Goal: Task Accomplishment & Management: Use online tool/utility

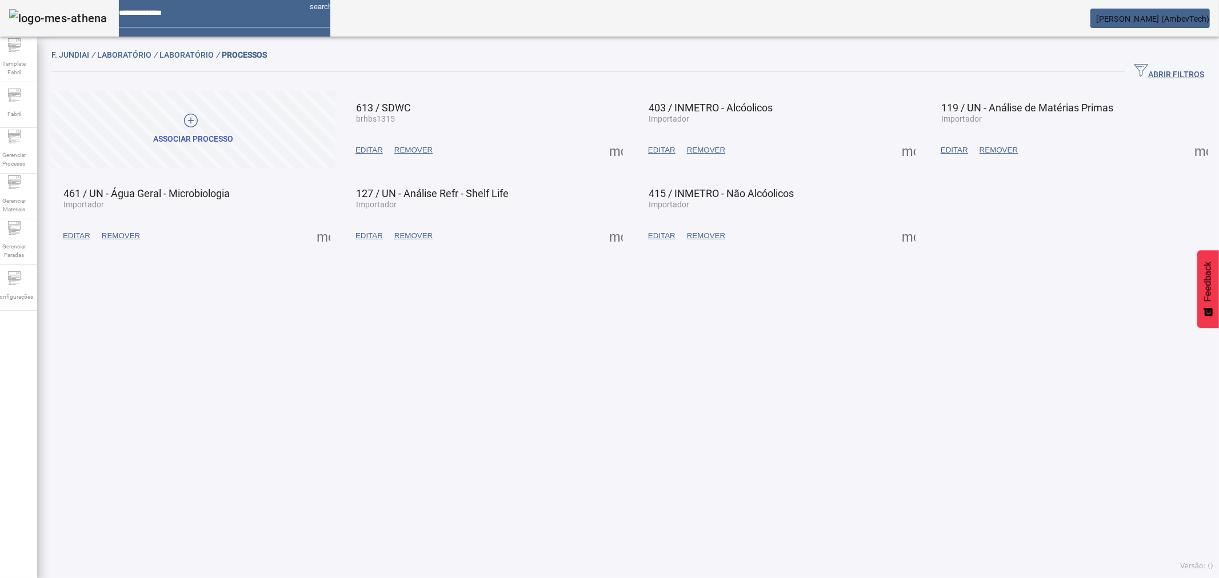
click at [895, 235] on span at bounding box center [908, 235] width 27 height 27
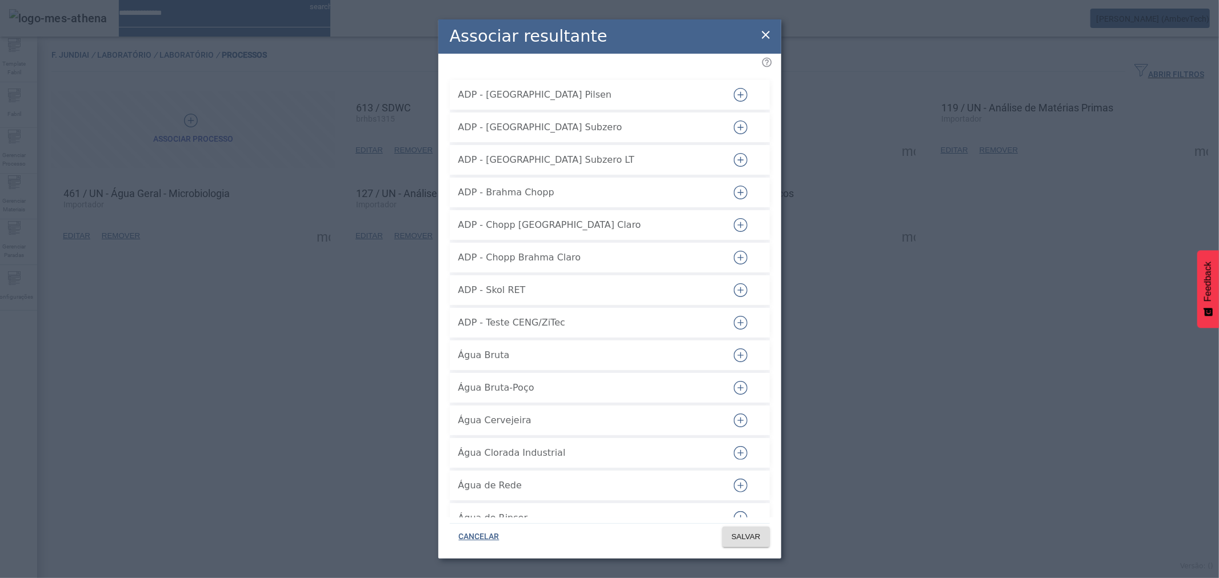
scroll to position [35033, 0]
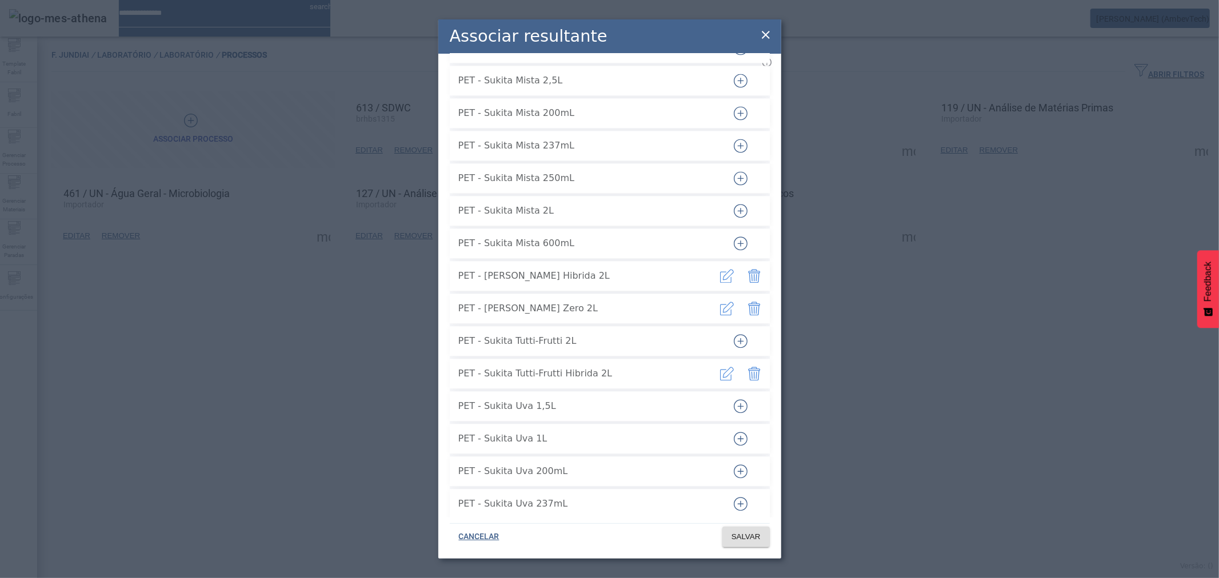
click at [762, 30] on icon at bounding box center [766, 35] width 14 height 14
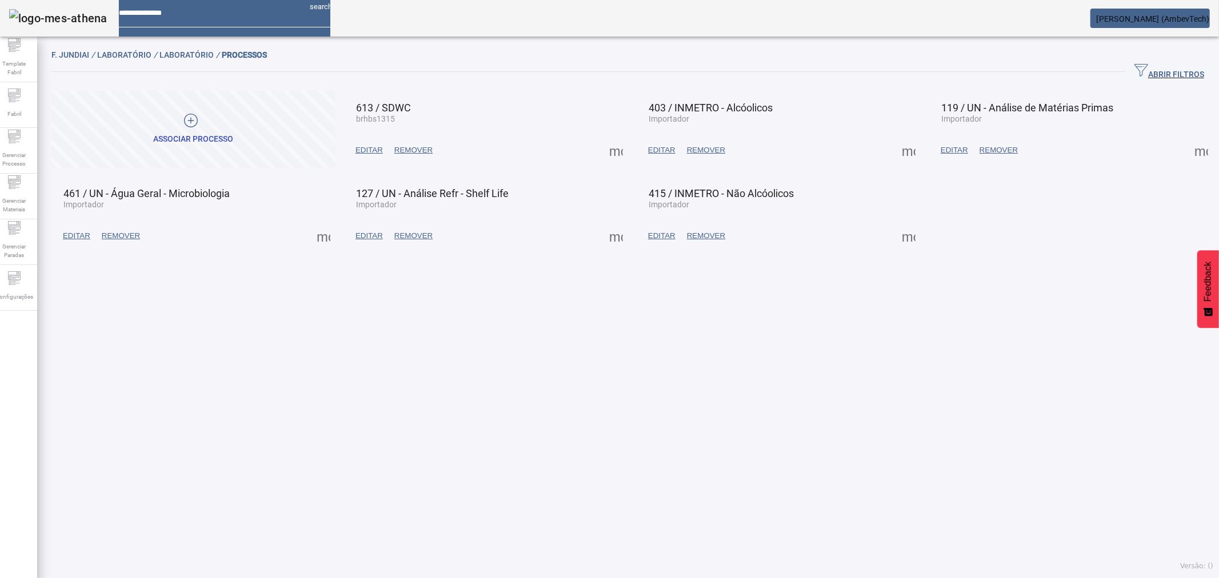
click at [602, 245] on span at bounding box center [615, 235] width 27 height 27
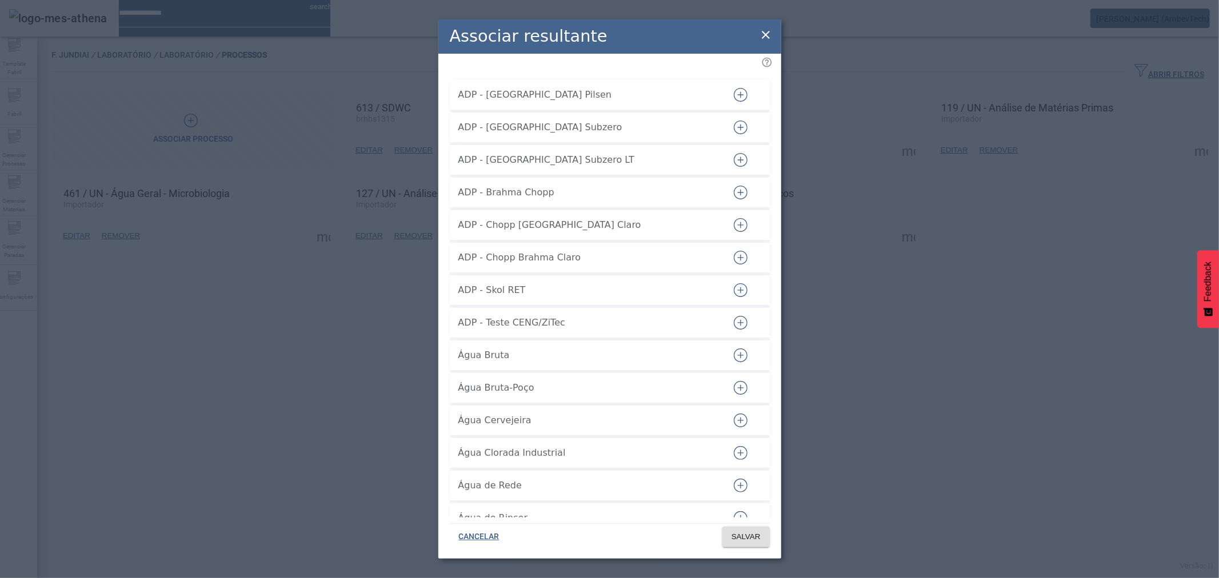
scroll to position [44573, 0]
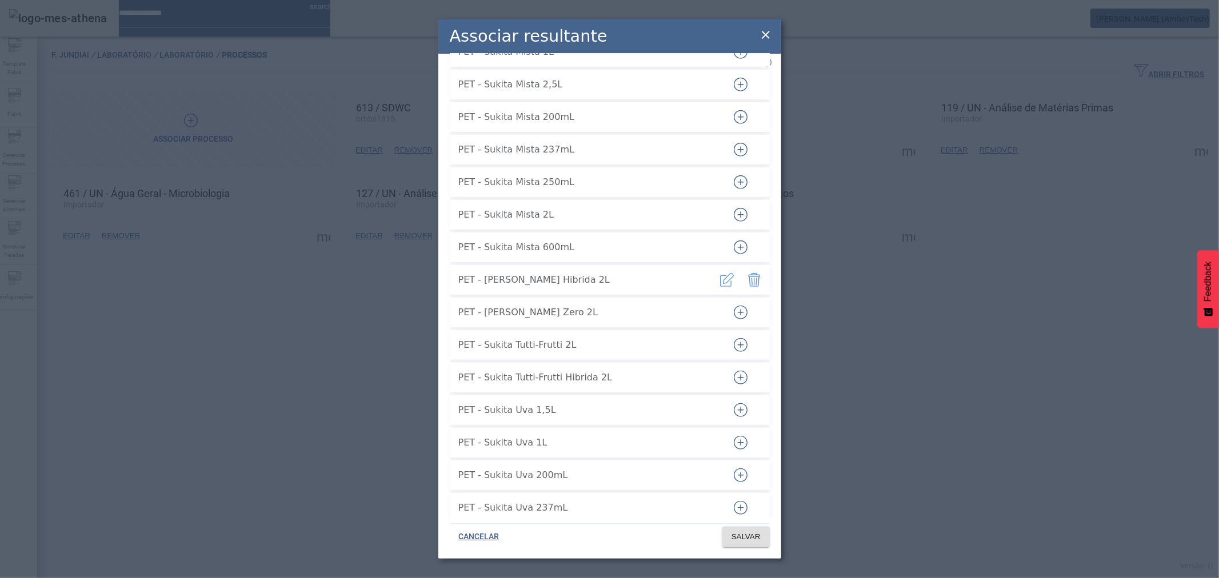
click at [736, 306] on icon "button" at bounding box center [741, 313] width 14 height 14
click at [744, 520] on span "SALVAR" at bounding box center [746, 536] width 29 height 11
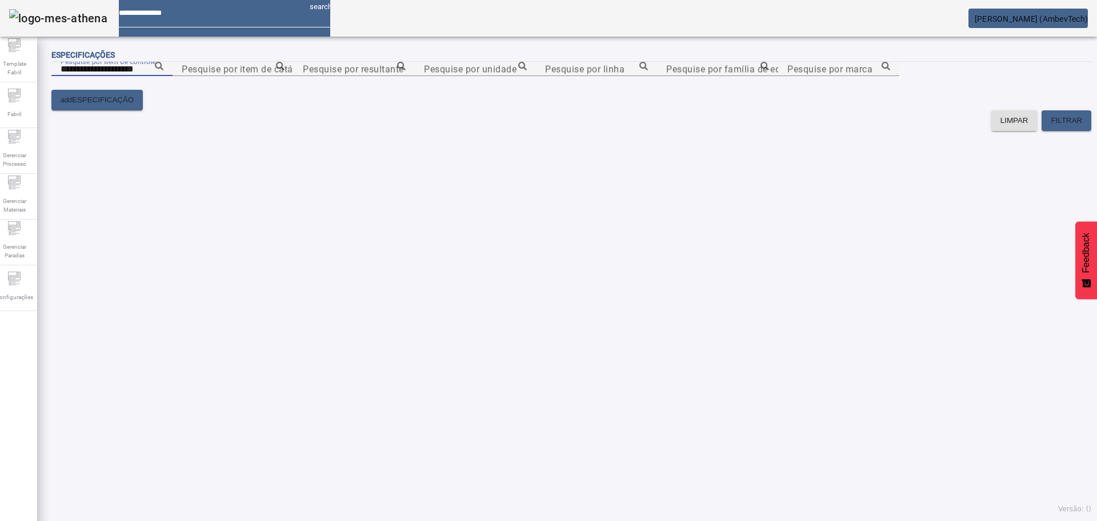
type input "**********"
click at [163, 70] on icon at bounding box center [159, 66] width 9 height 9
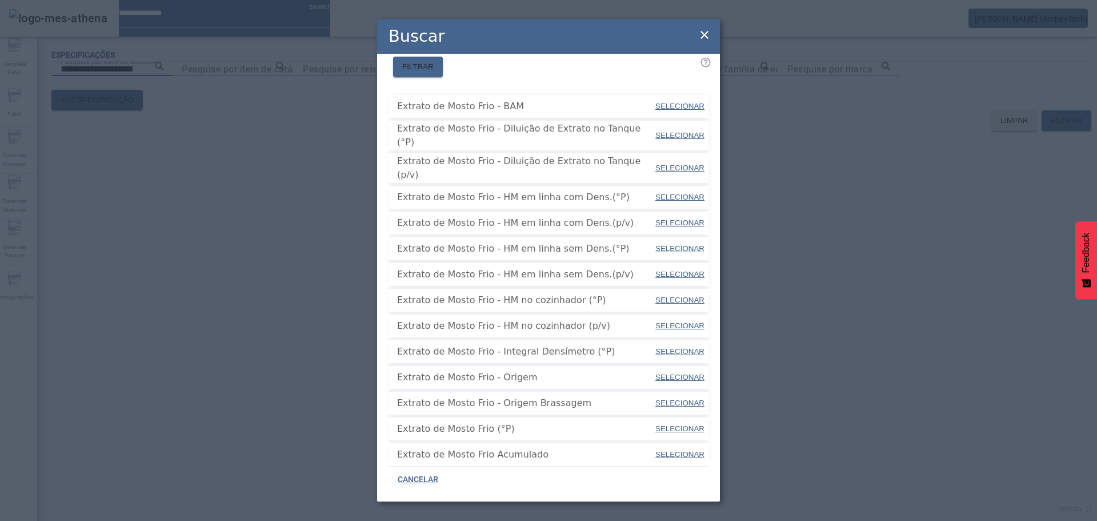
scroll to position [114, 0]
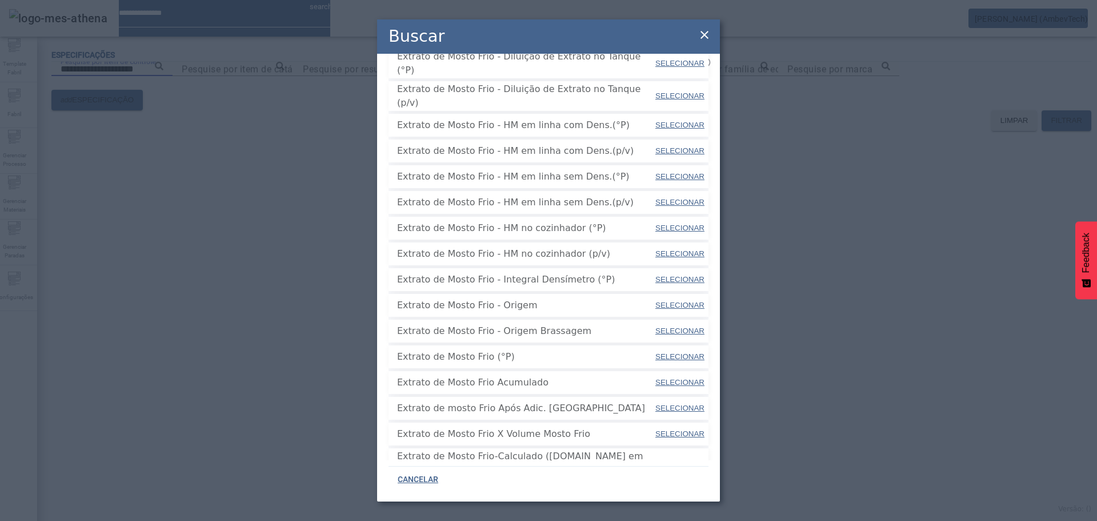
click at [654, 343] on span at bounding box center [679, 356] width 51 height 27
type input "**********"
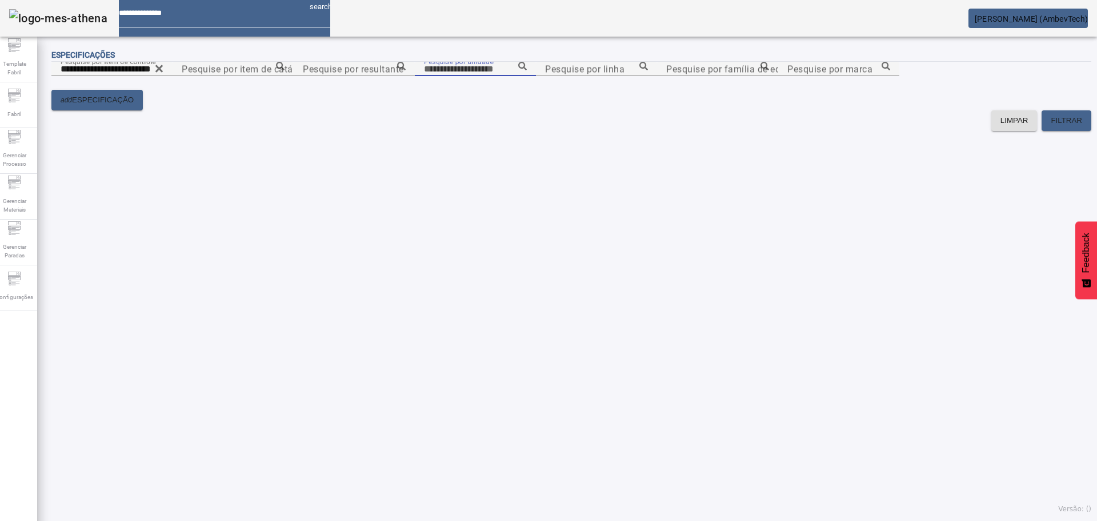
click at [527, 76] on input "Pesquise por unidade" at bounding box center [475, 69] width 103 height 14
click at [527, 70] on icon at bounding box center [522, 66] width 9 height 9
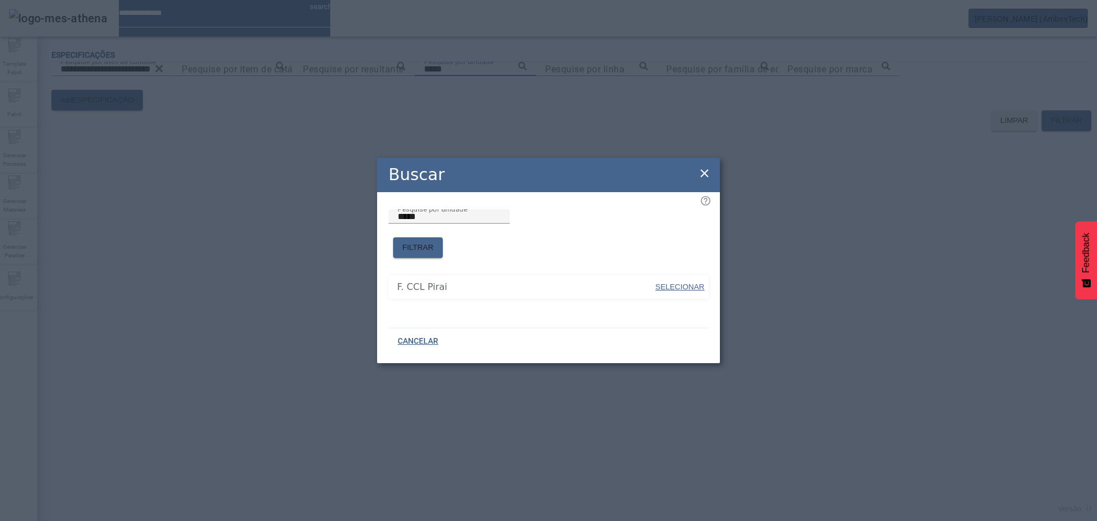
click at [692, 282] on span "SELECIONAR" at bounding box center [680, 286] width 49 height 9
type input "**********"
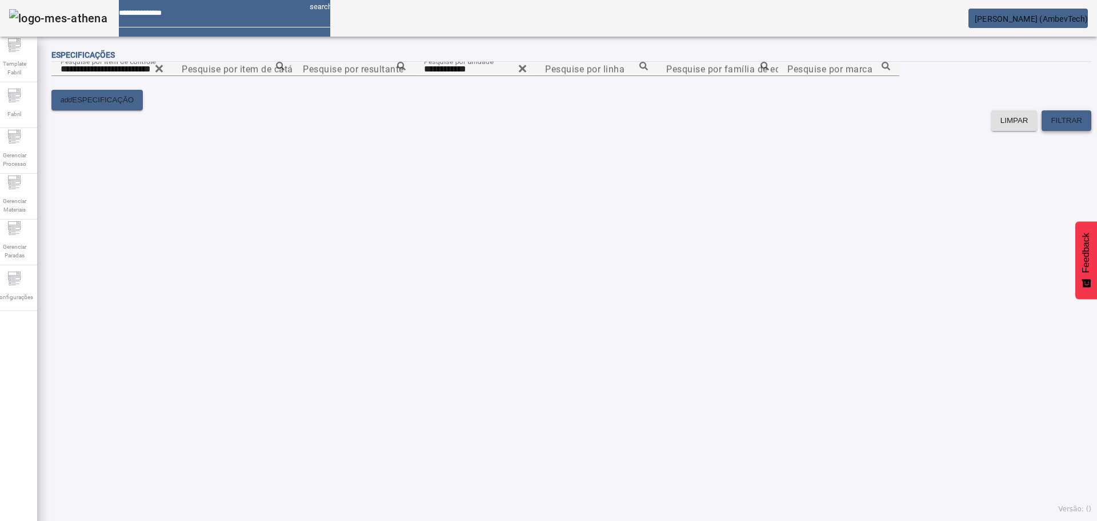
click at [1042, 134] on span at bounding box center [1067, 120] width 50 height 27
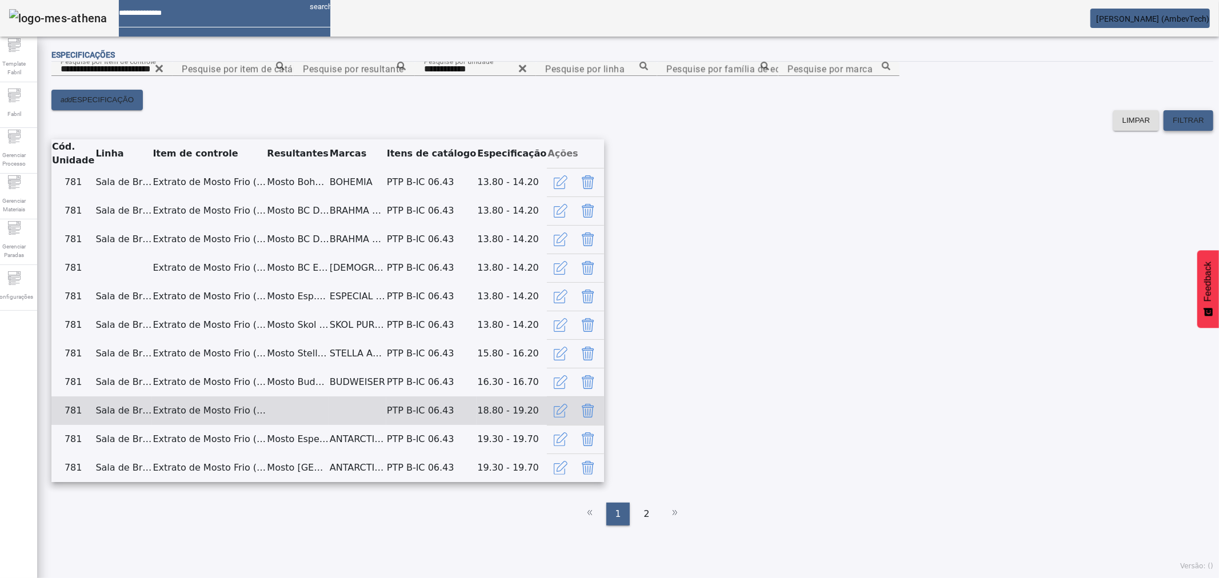
scroll to position [523, 0]
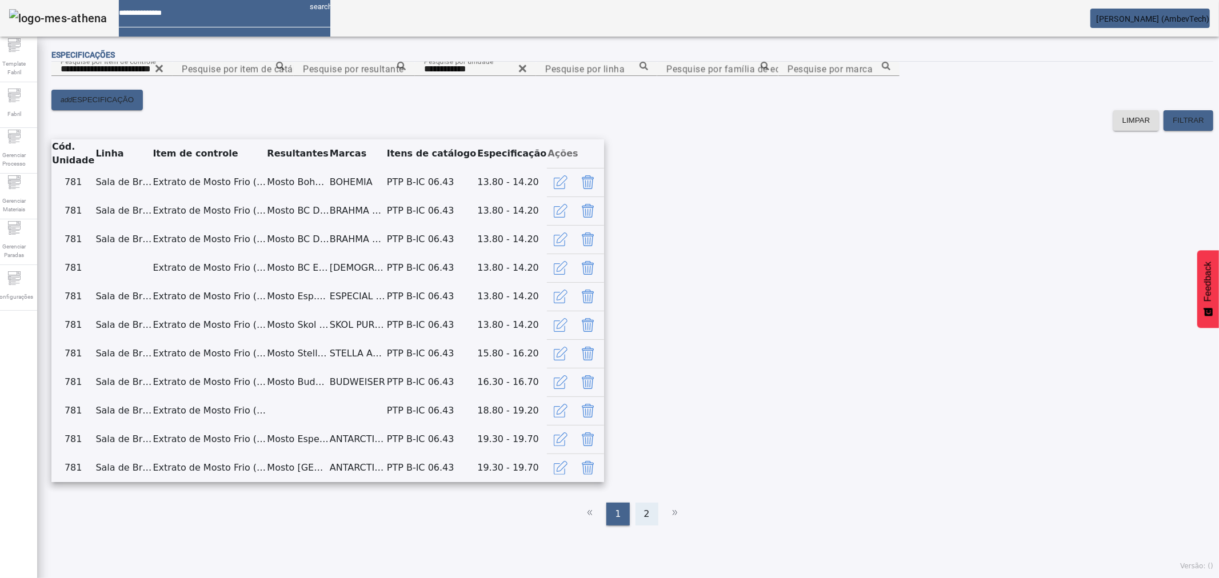
click at [644, 520] on span "2" at bounding box center [647, 514] width 6 height 14
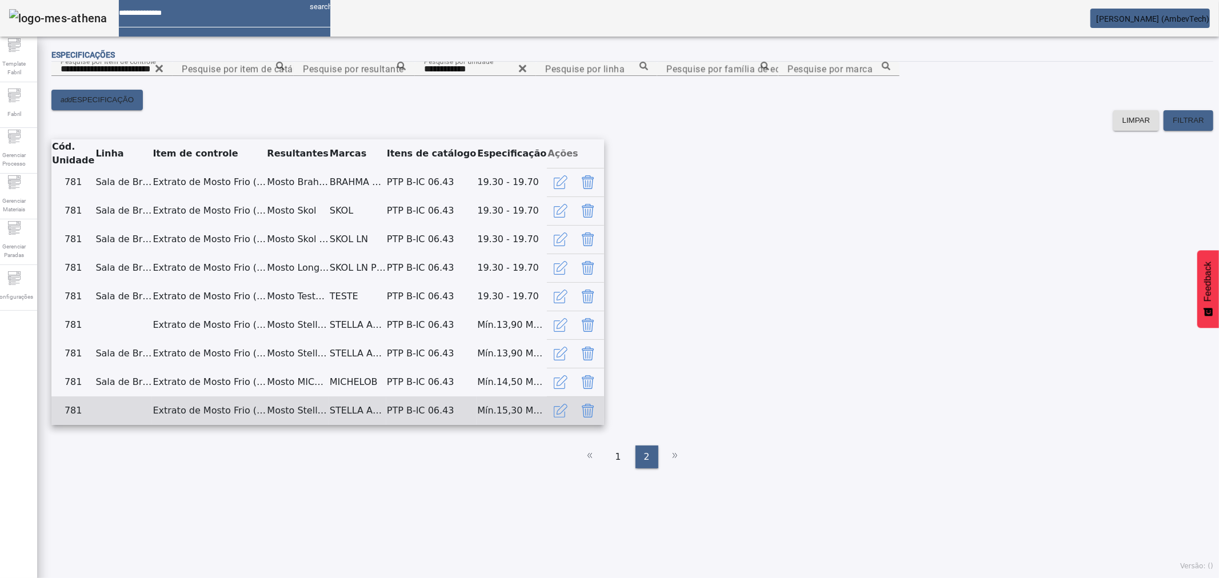
scroll to position [393, 0]
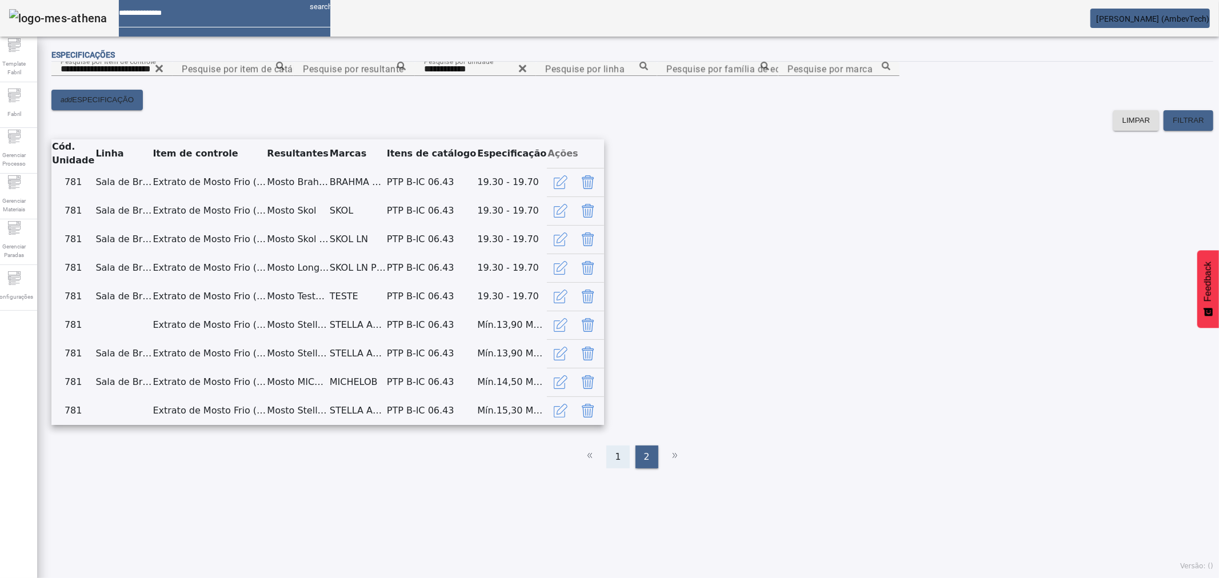
click at [607, 469] on div "1" at bounding box center [617, 457] width 23 height 23
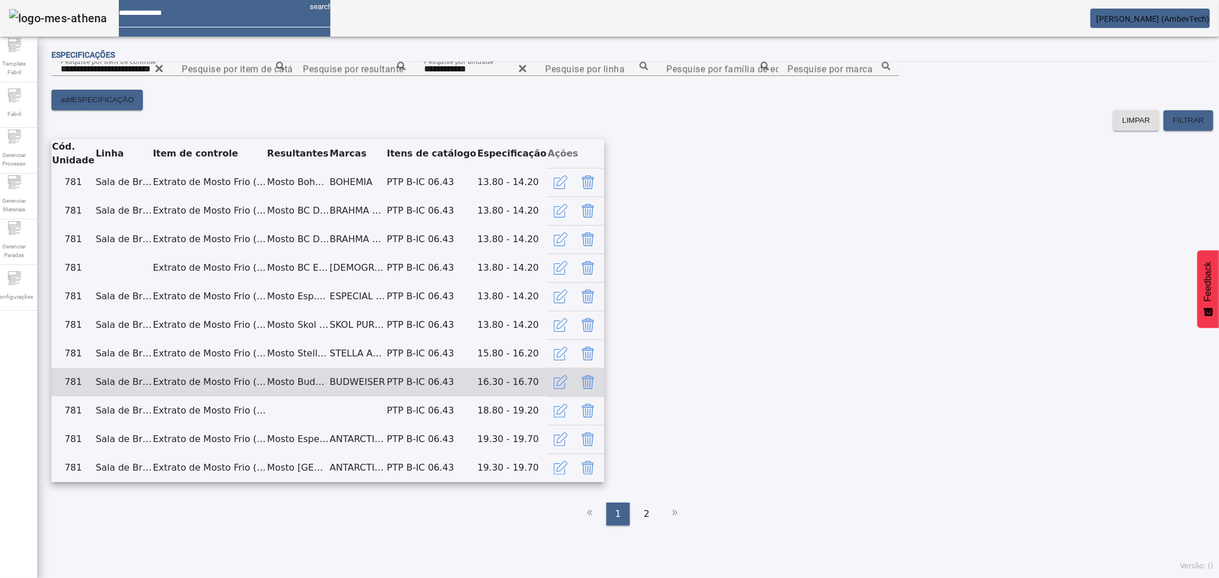
scroll to position [418, 0]
click at [567, 375] on icon "button" at bounding box center [561, 382] width 14 height 14
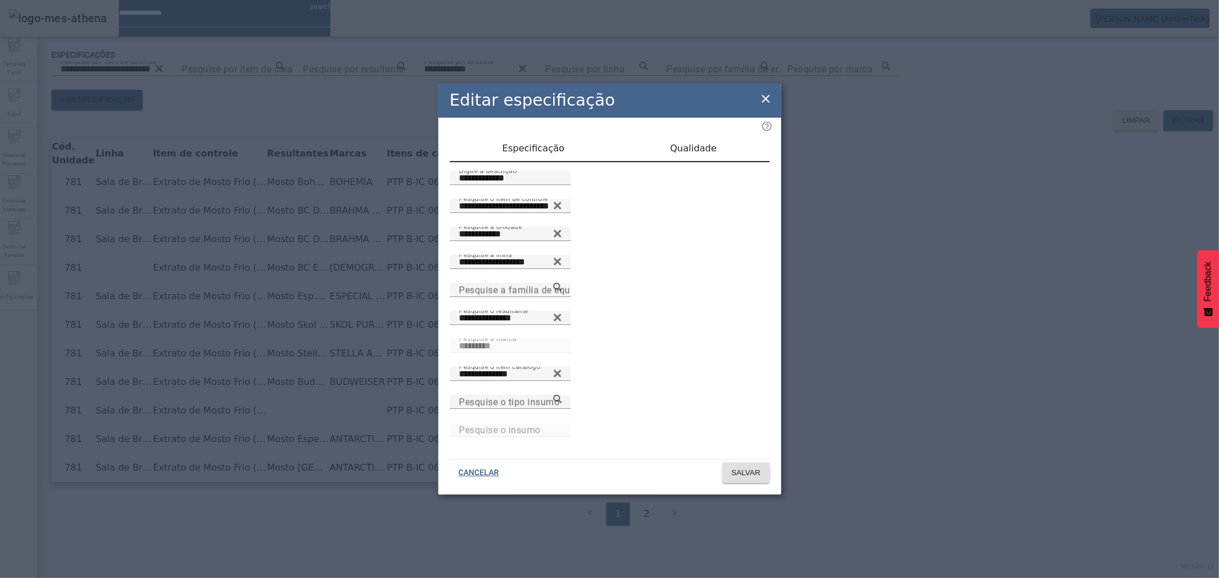
click at [666, 162] on div "Qualidade" at bounding box center [693, 148] width 152 height 27
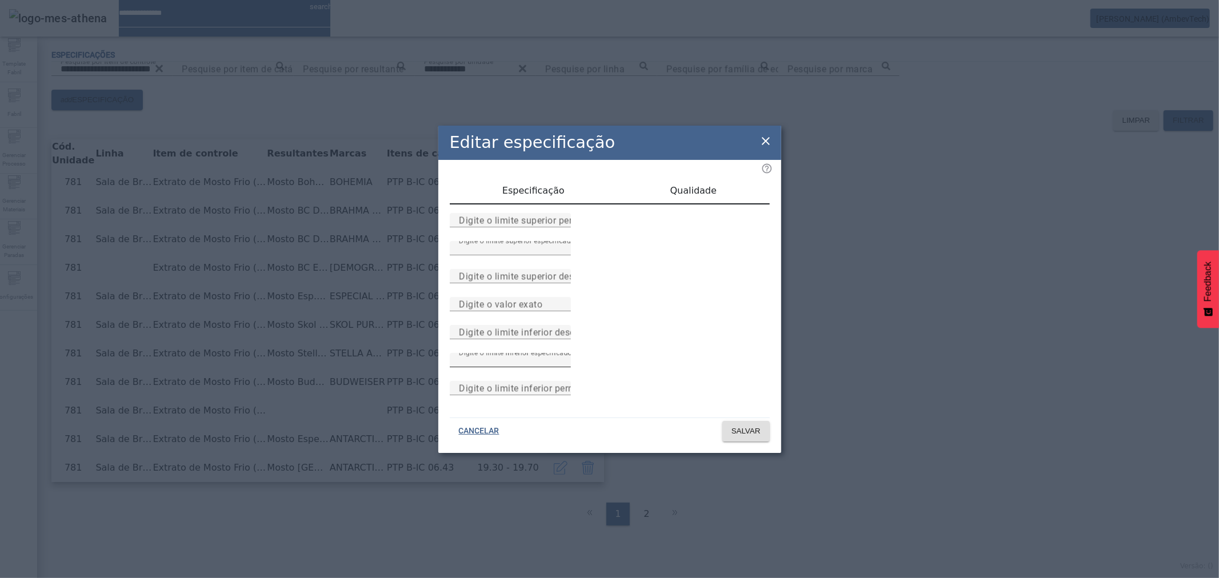
click at [514, 367] on input "***" at bounding box center [510, 361] width 103 height 14
type input "****"
click at [515, 242] on input "***" at bounding box center [510, 249] width 103 height 14
type input "****"
click at [530, 186] on span "Especificação" at bounding box center [533, 190] width 62 height 9
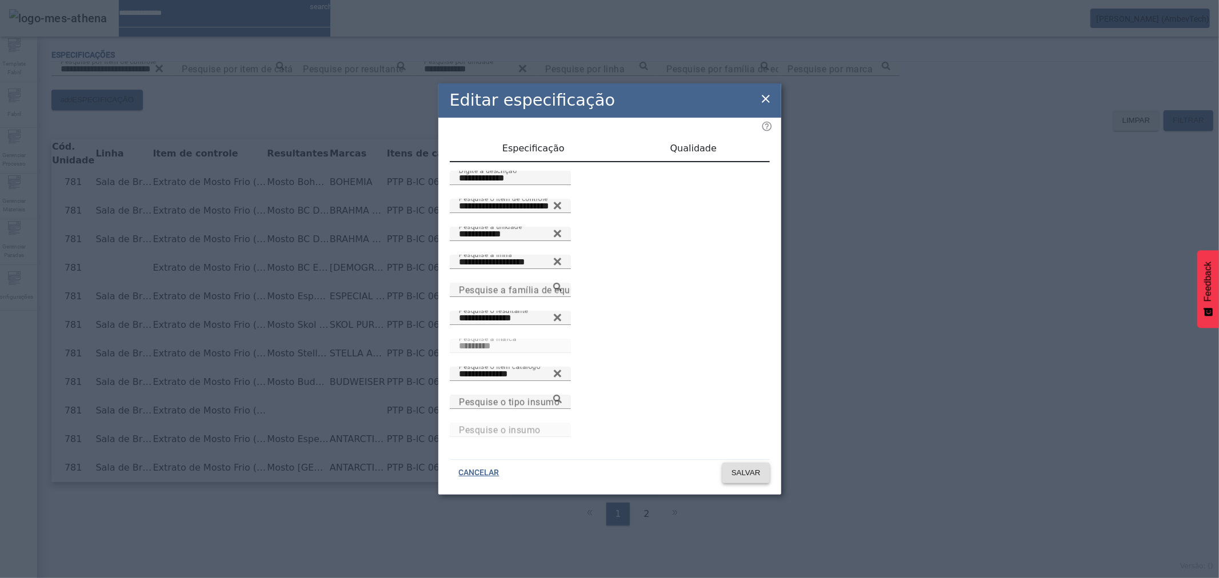
click at [737, 467] on span "SALVAR" at bounding box center [746, 472] width 29 height 11
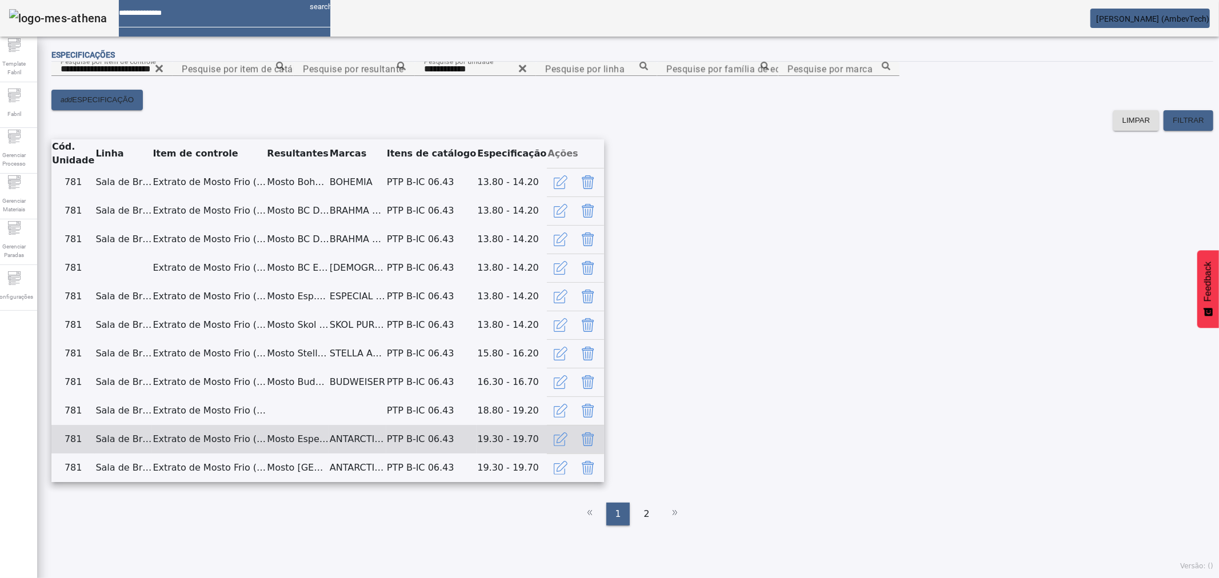
scroll to position [523, 0]
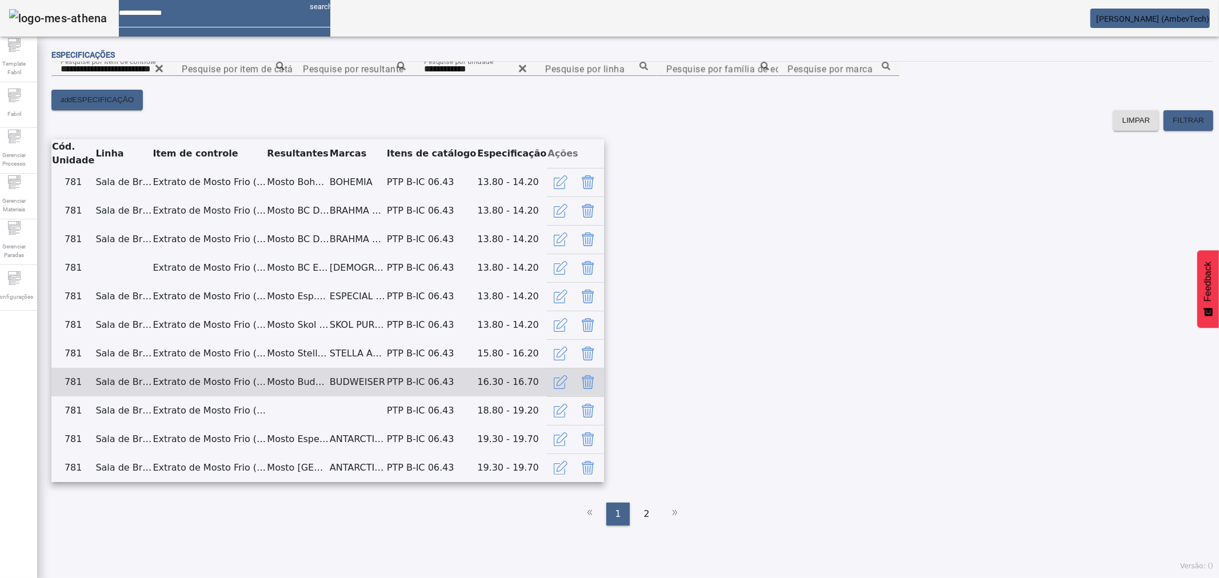
click at [567, 375] on icon "button" at bounding box center [561, 382] width 14 height 14
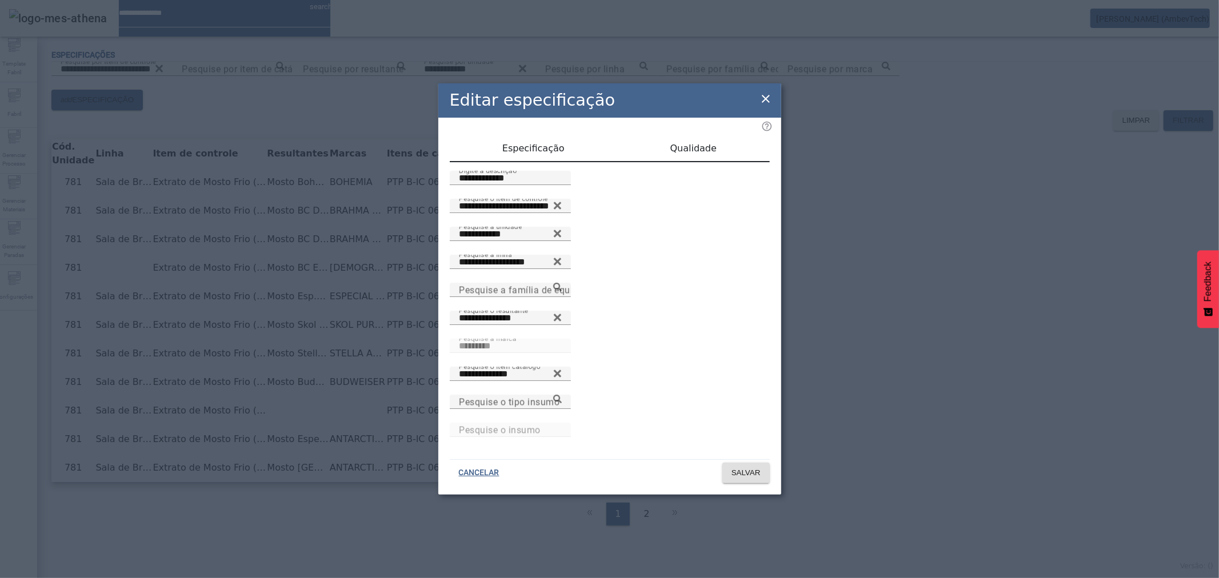
click at [682, 150] on span "Qualidade" at bounding box center [693, 148] width 46 height 9
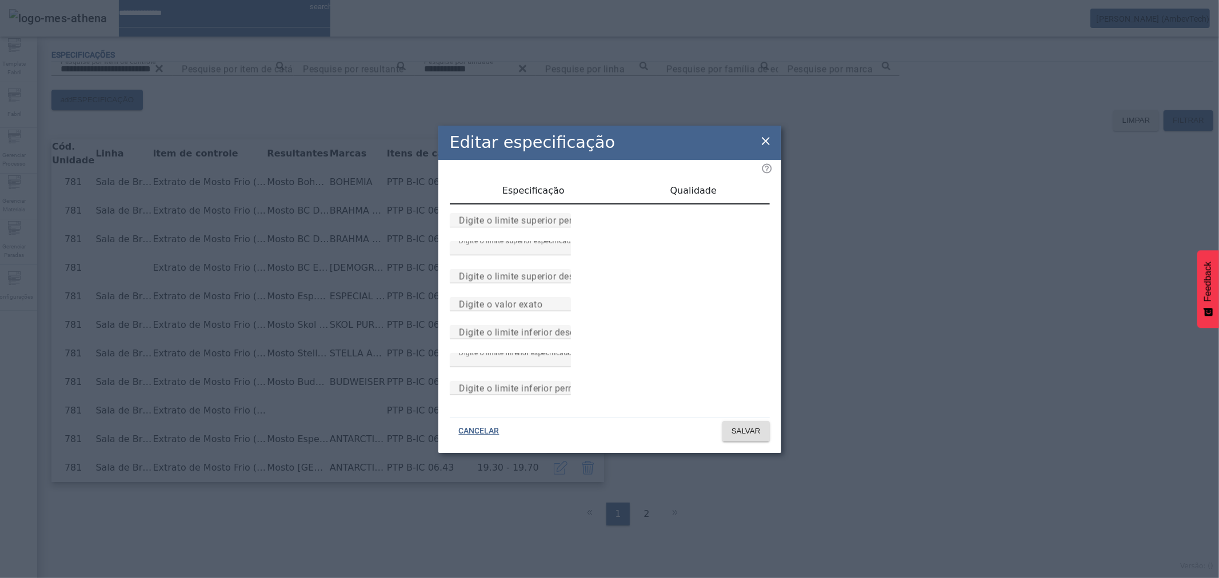
click at [766, 134] on icon at bounding box center [766, 141] width 14 height 14
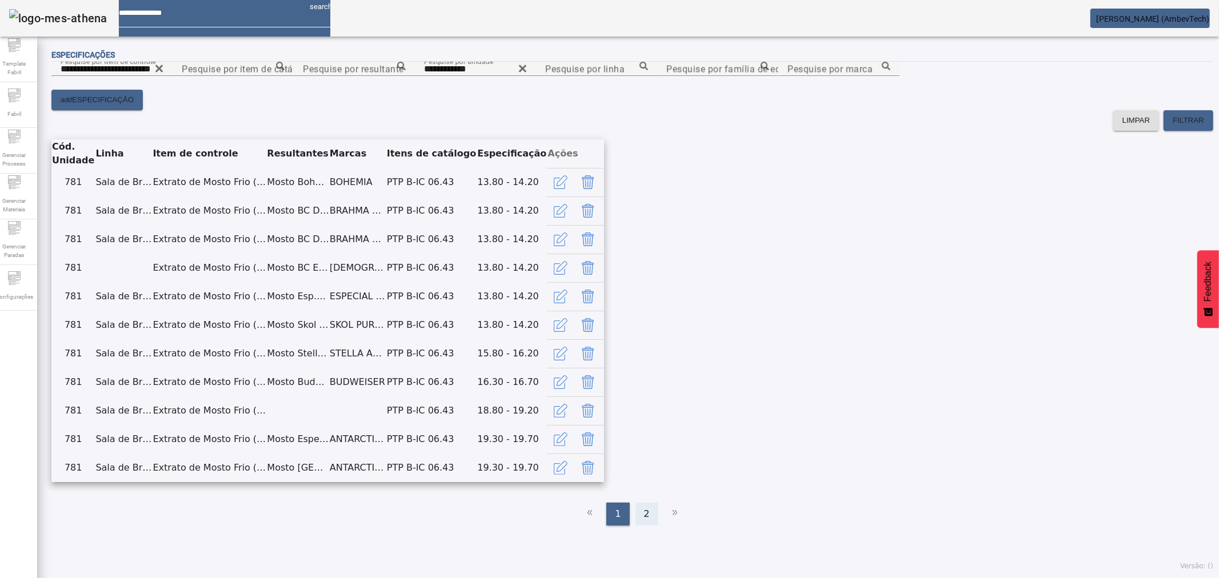
click at [644, 520] on span "2" at bounding box center [647, 514] width 6 height 14
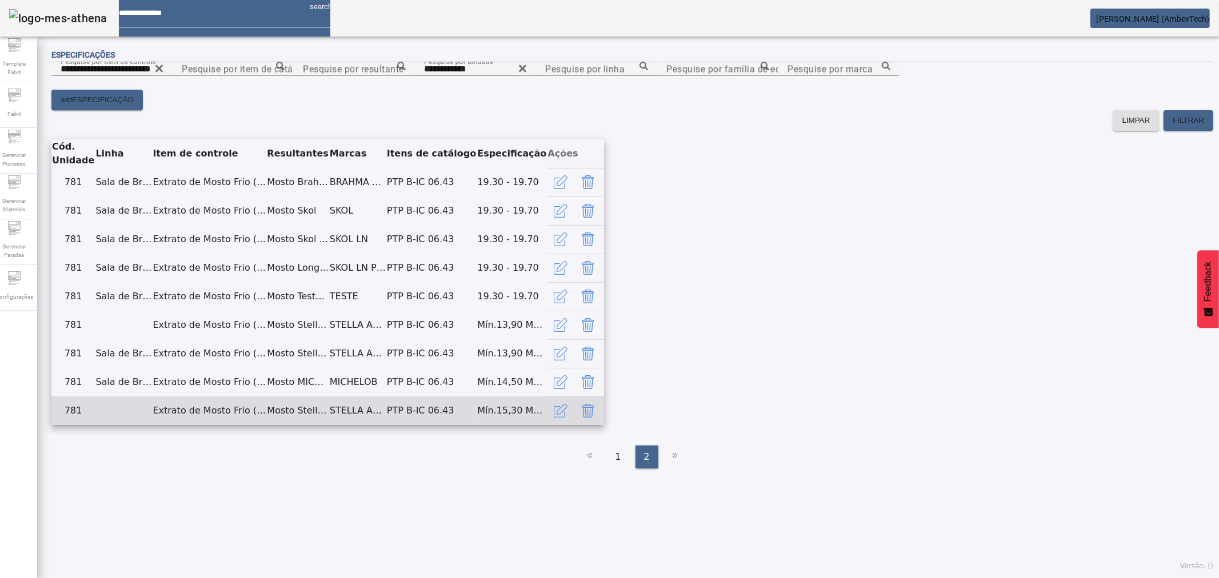
scroll to position [393, 0]
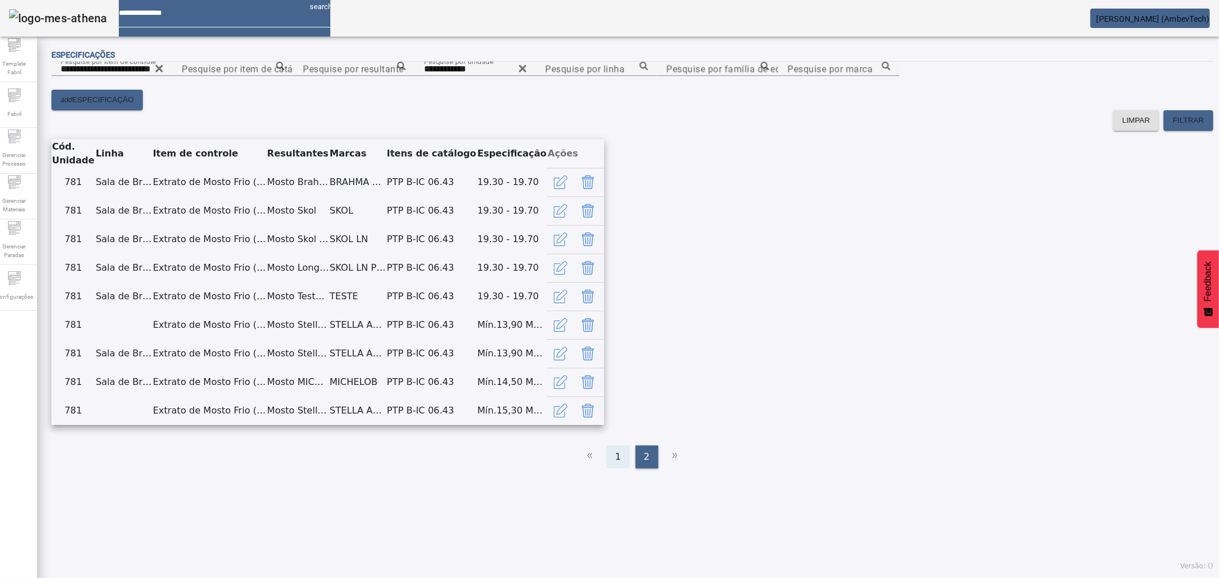
click at [615, 464] on span "1" at bounding box center [618, 457] width 6 height 14
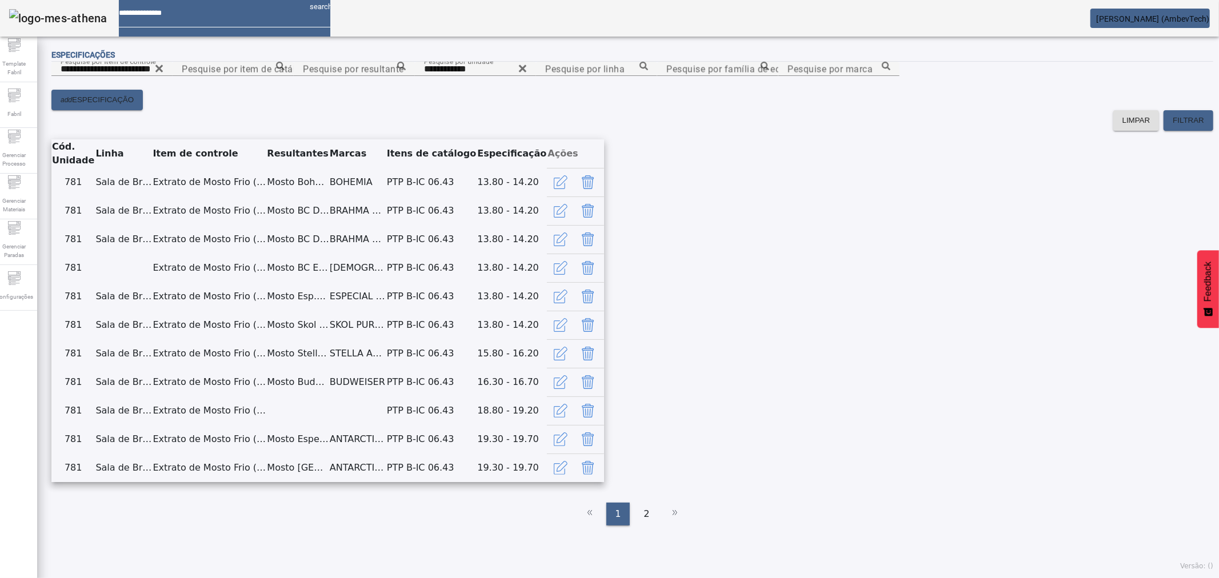
scroll to position [523, 0]
click at [649, 520] on div "2" at bounding box center [647, 514] width 23 height 23
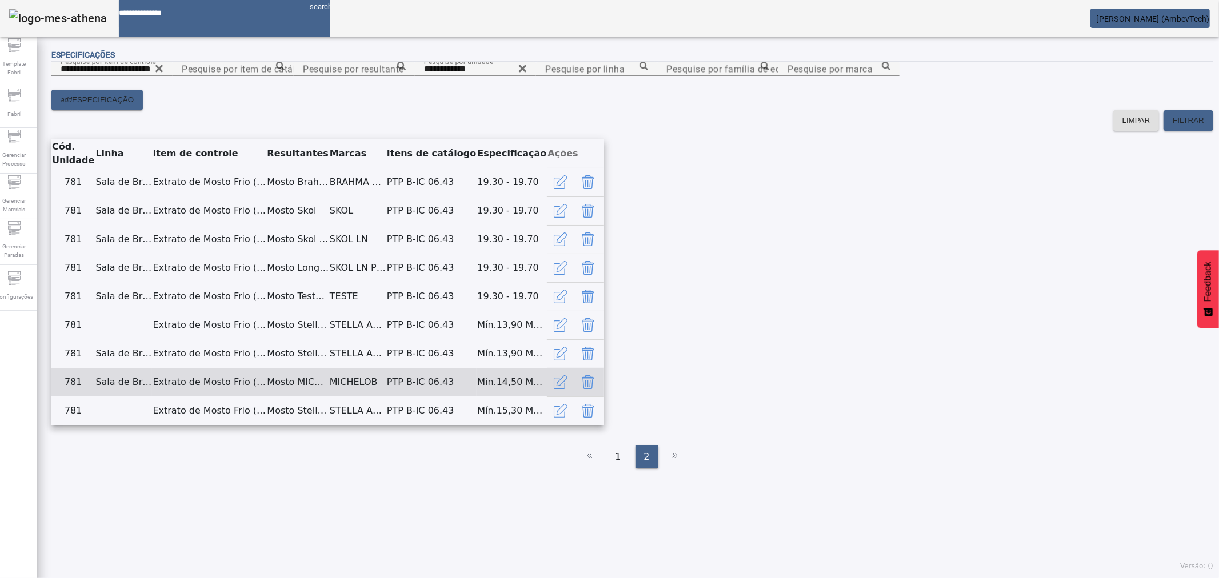
scroll to position [393, 0]
